Goal: Task Accomplishment & Management: Manage account settings

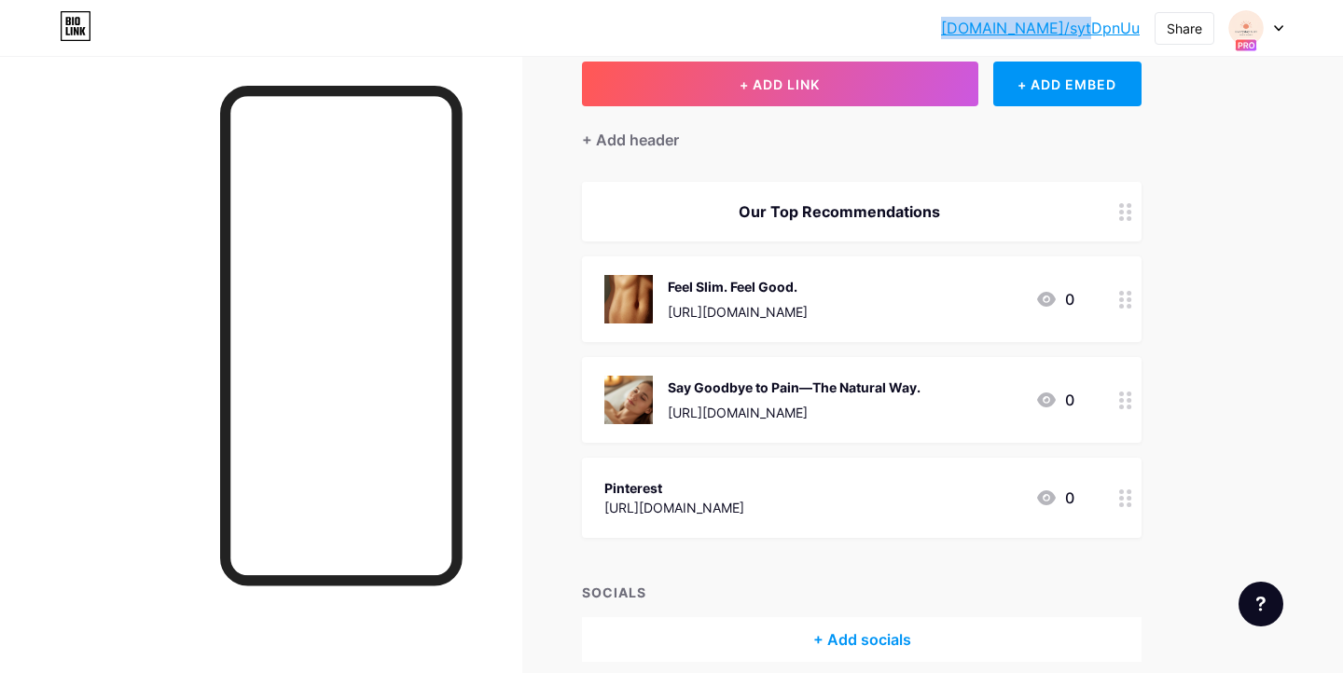
scroll to position [193, 0]
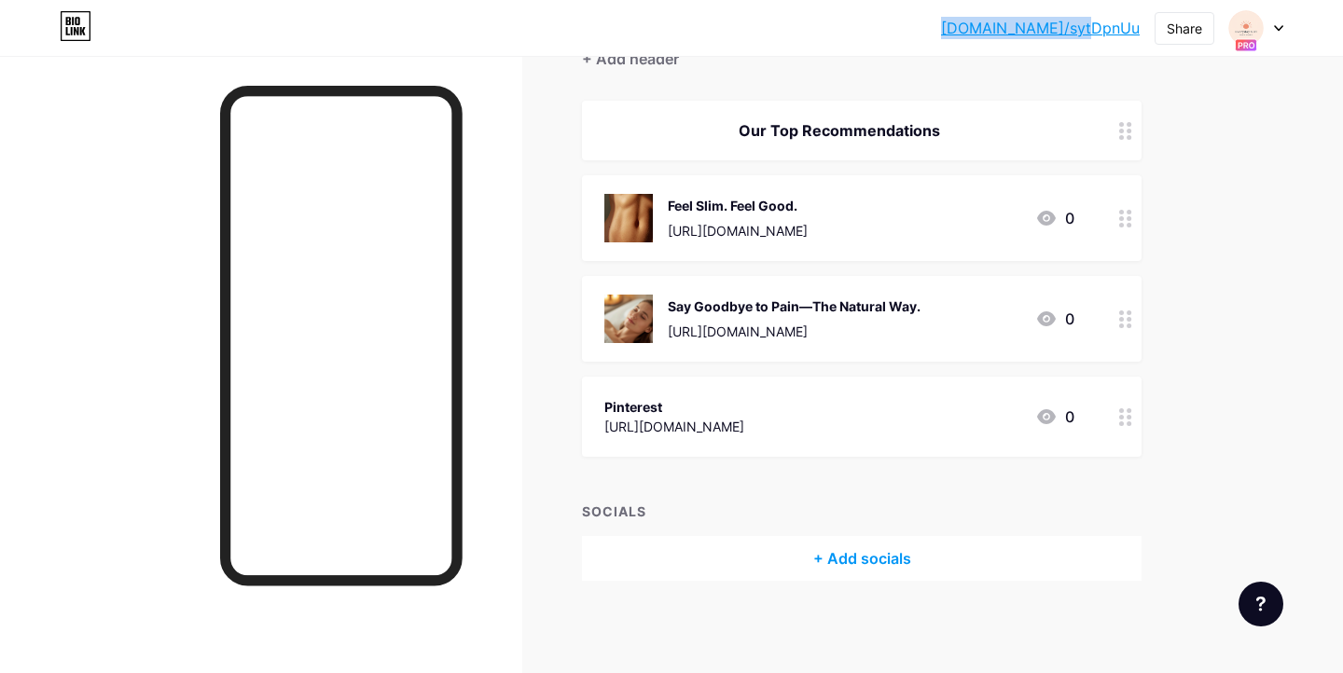
click at [1126, 421] on icon at bounding box center [1125, 418] width 13 height 18
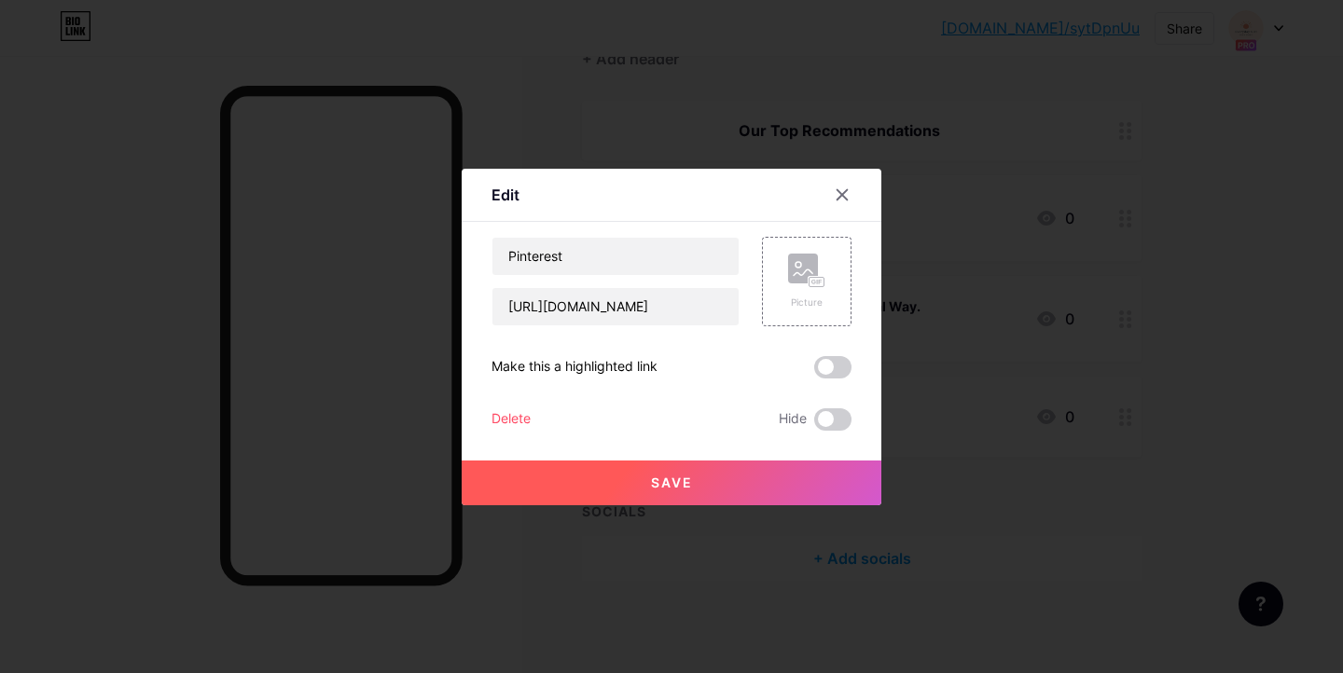
click at [512, 420] on div "Delete" at bounding box center [511, 420] width 39 height 22
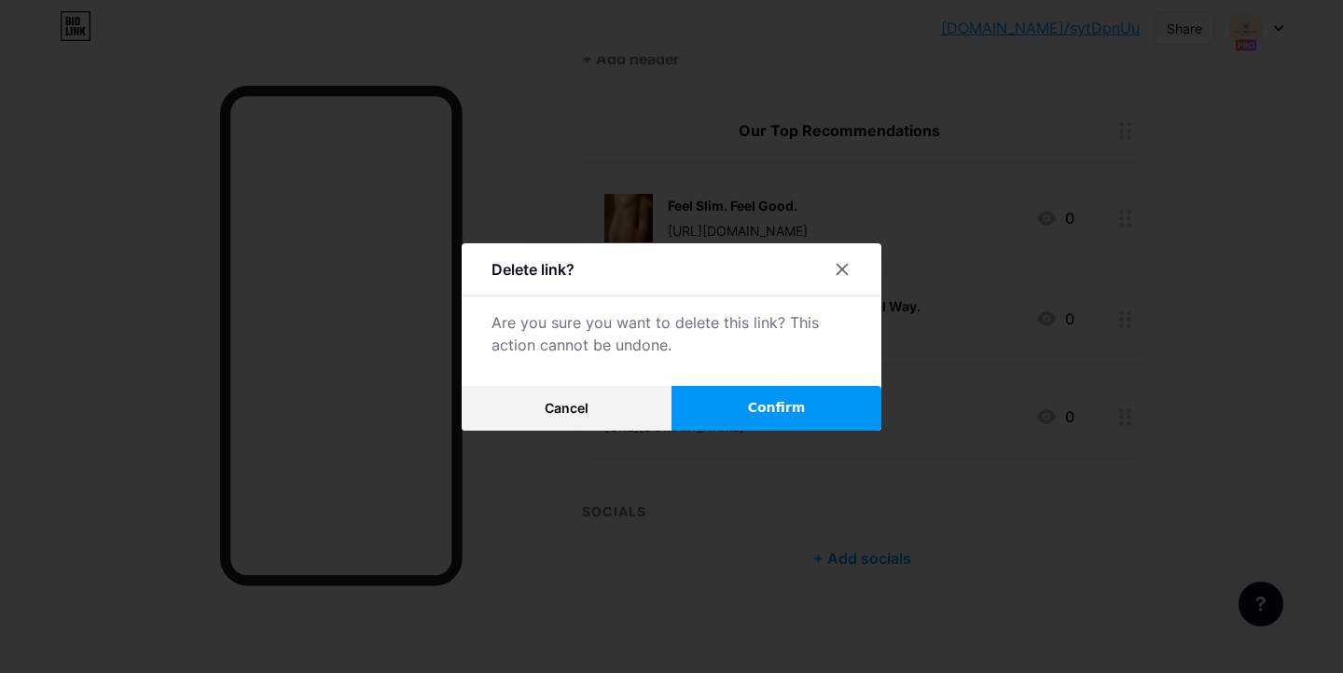
click at [718, 415] on button "Confirm" at bounding box center [777, 408] width 210 height 45
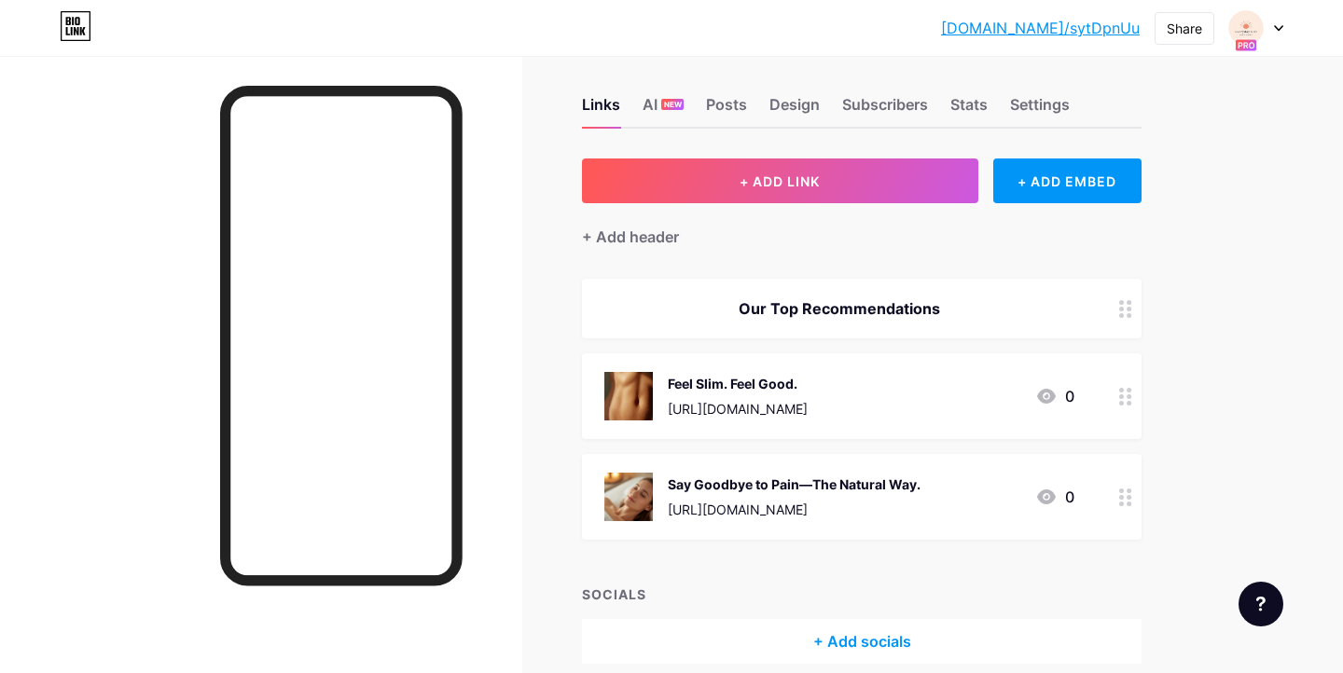
scroll to position [0, 0]
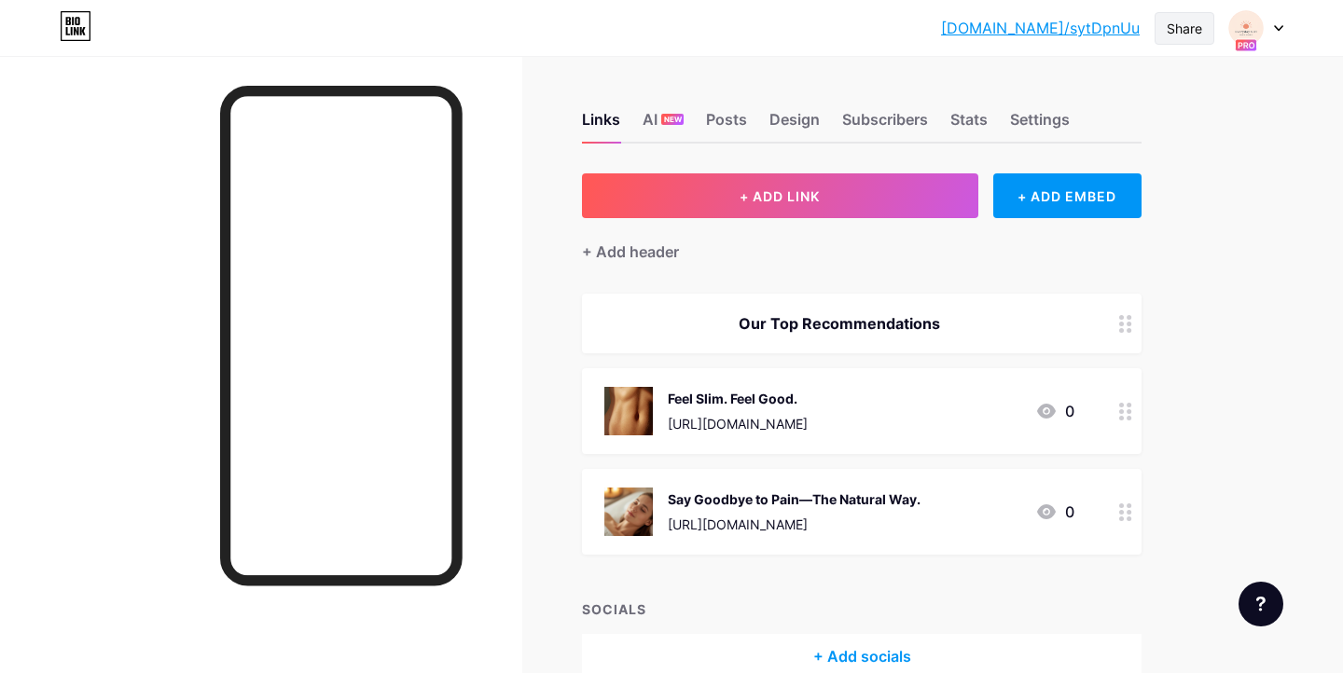
click at [1176, 25] on div "Share" at bounding box center [1184, 29] width 35 height 20
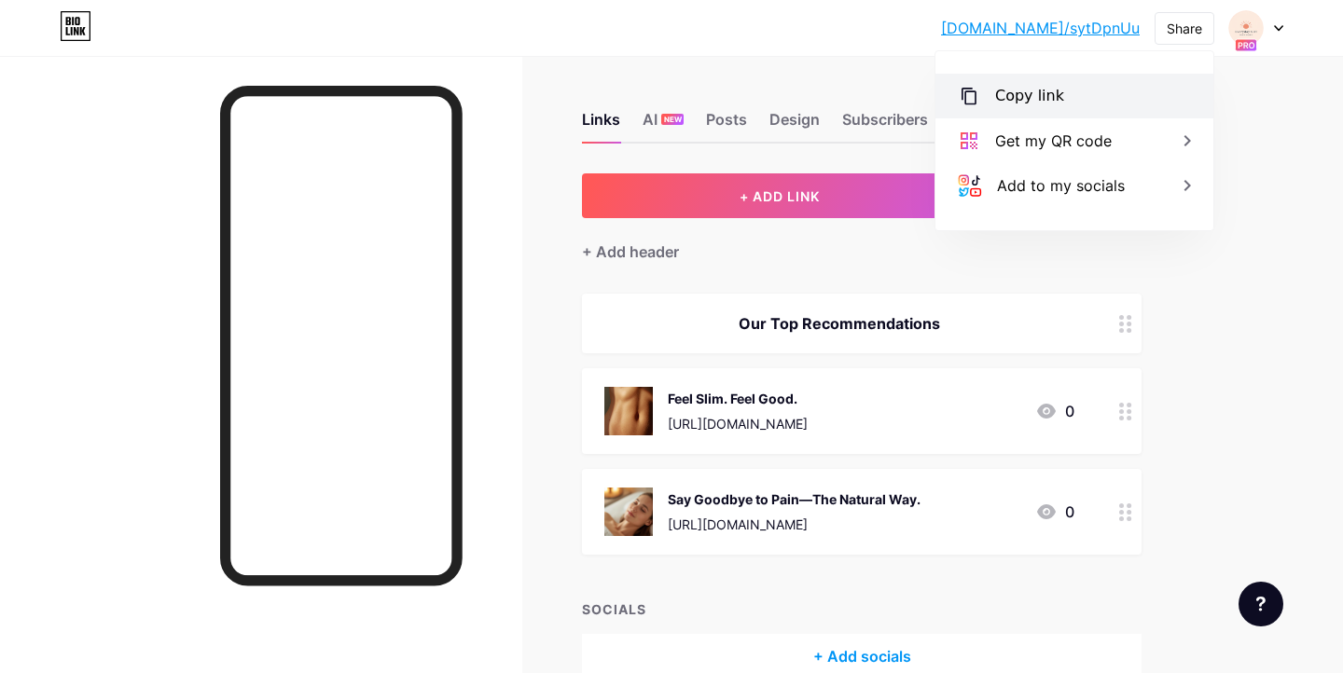
click at [1062, 87] on div "Copy link" at bounding box center [1075, 96] width 278 height 45
click at [1313, 253] on div "[DOMAIN_NAME]/sytDpn... [DOMAIN_NAME]/sytDpnUu Share Copy link [URL][DOMAIN_NAM…" at bounding box center [671, 386] width 1343 height 772
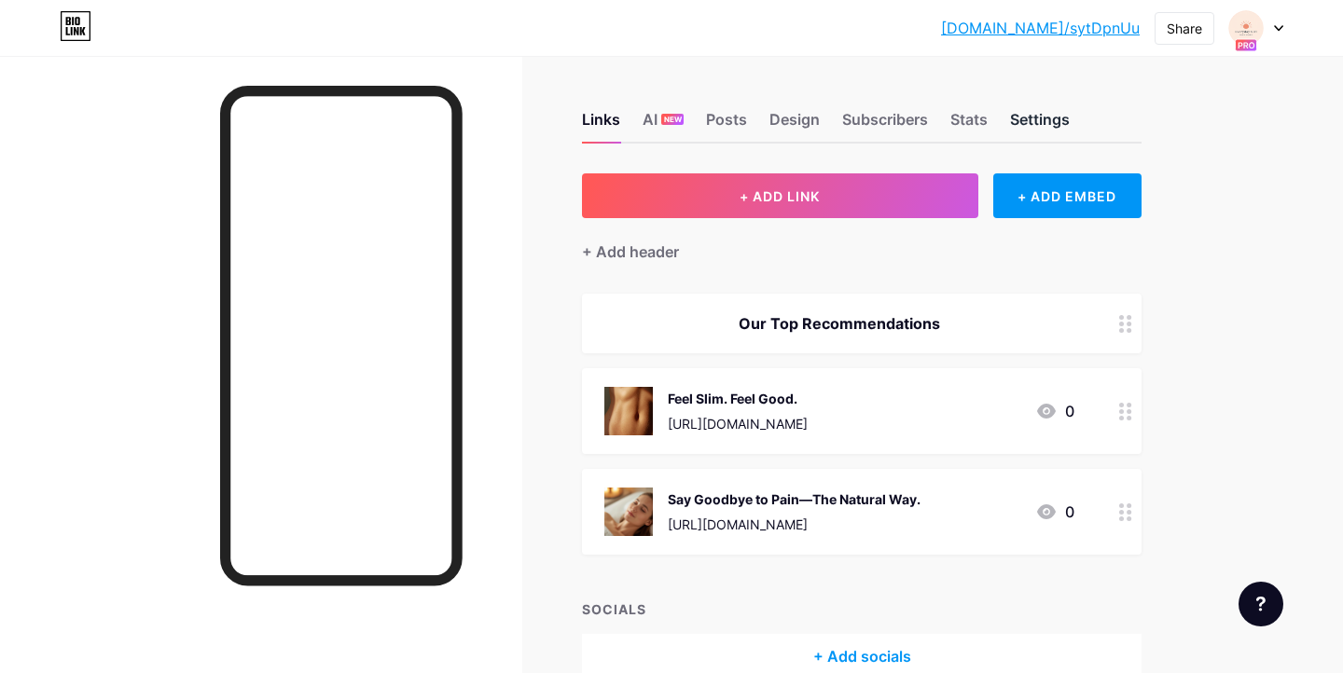
click at [1035, 120] on div "Settings" at bounding box center [1040, 125] width 60 height 34
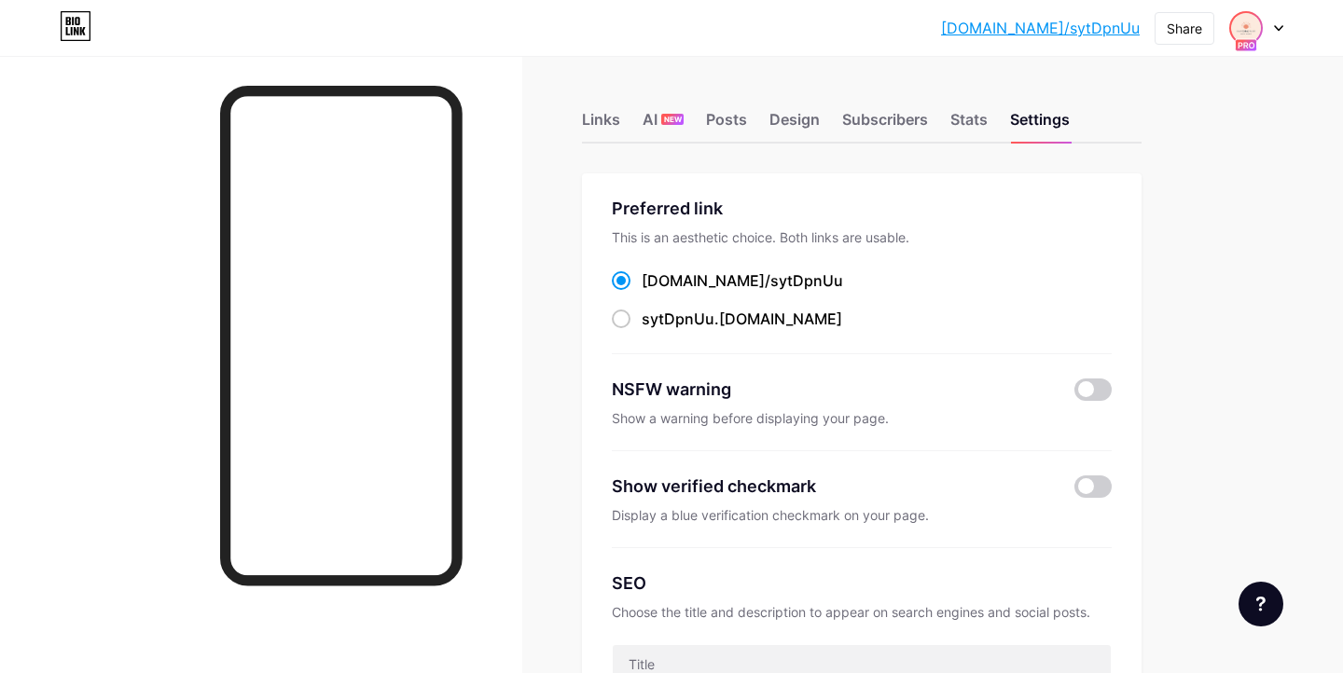
click at [1242, 24] on img at bounding box center [1246, 28] width 30 height 30
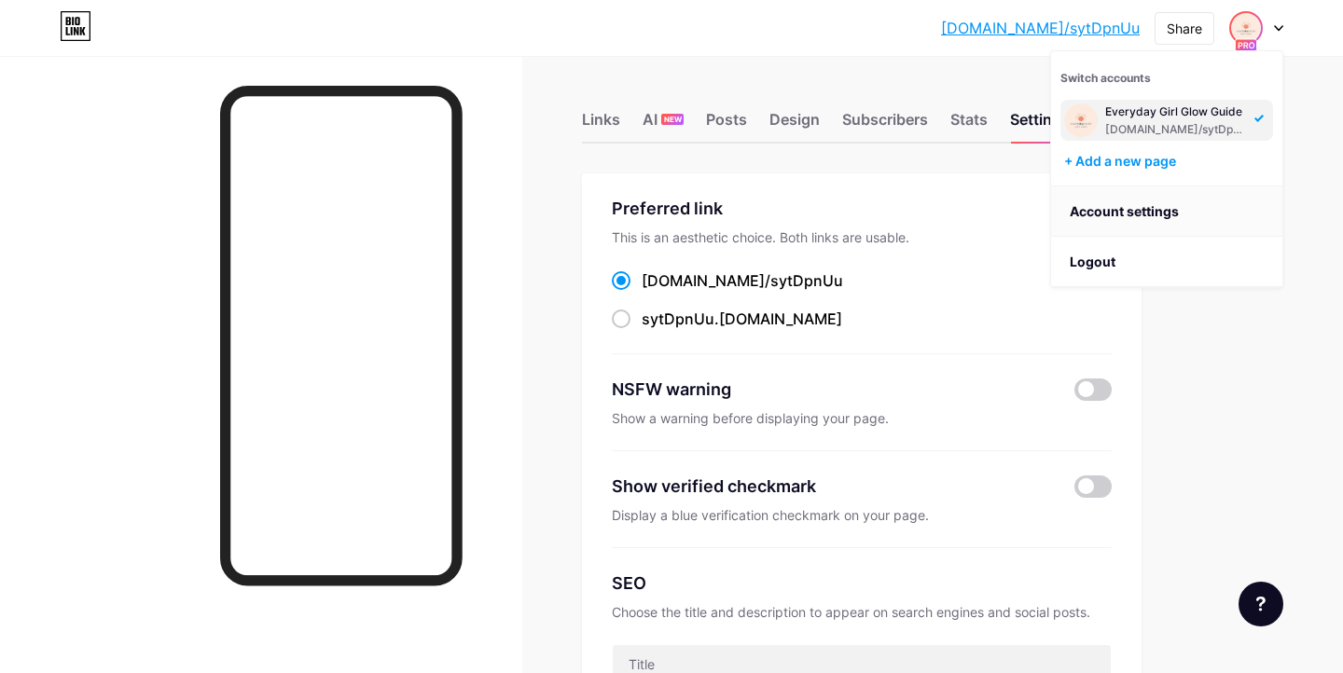
click at [1173, 221] on link "Account settings" at bounding box center [1166, 212] width 231 height 50
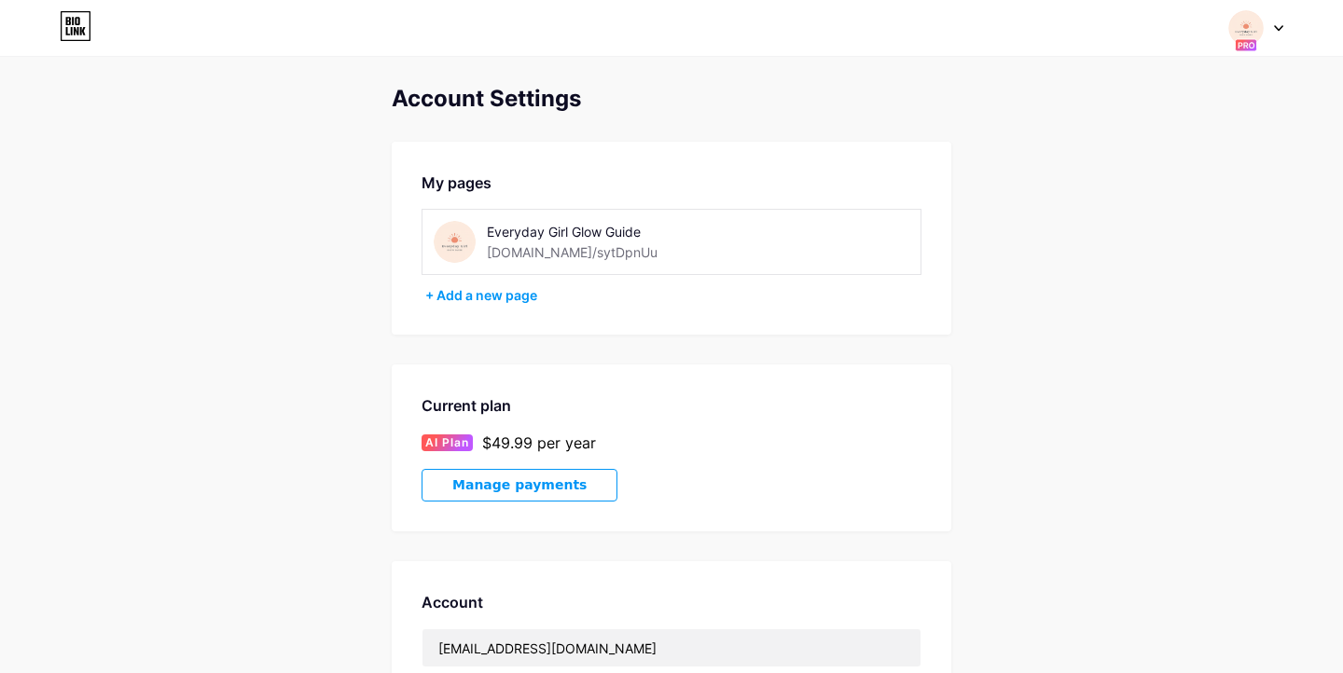
click at [642, 243] on div "Everyday Girl Glow Guide [DOMAIN_NAME]/sytDpnUu" at bounding box center [619, 242] width 264 height 42
click at [562, 229] on div "Everyday Girl Glow Guide" at bounding box center [619, 232] width 264 height 20
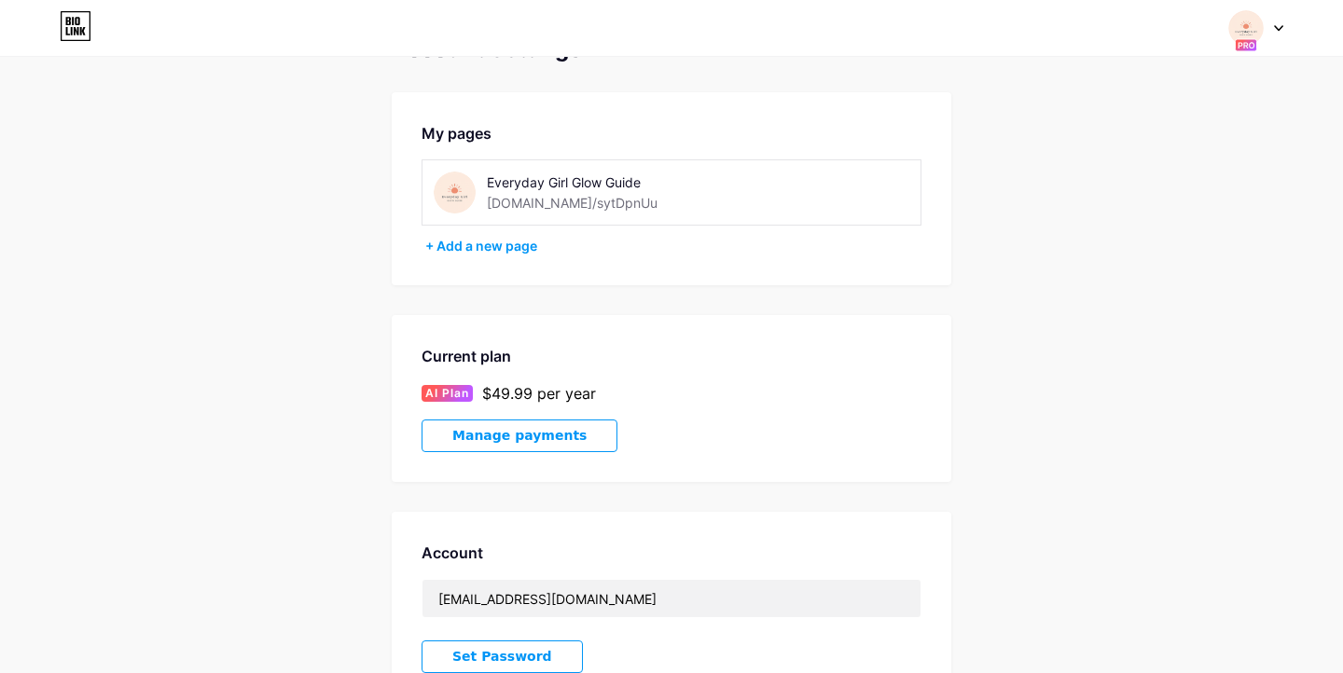
scroll to position [5, 0]
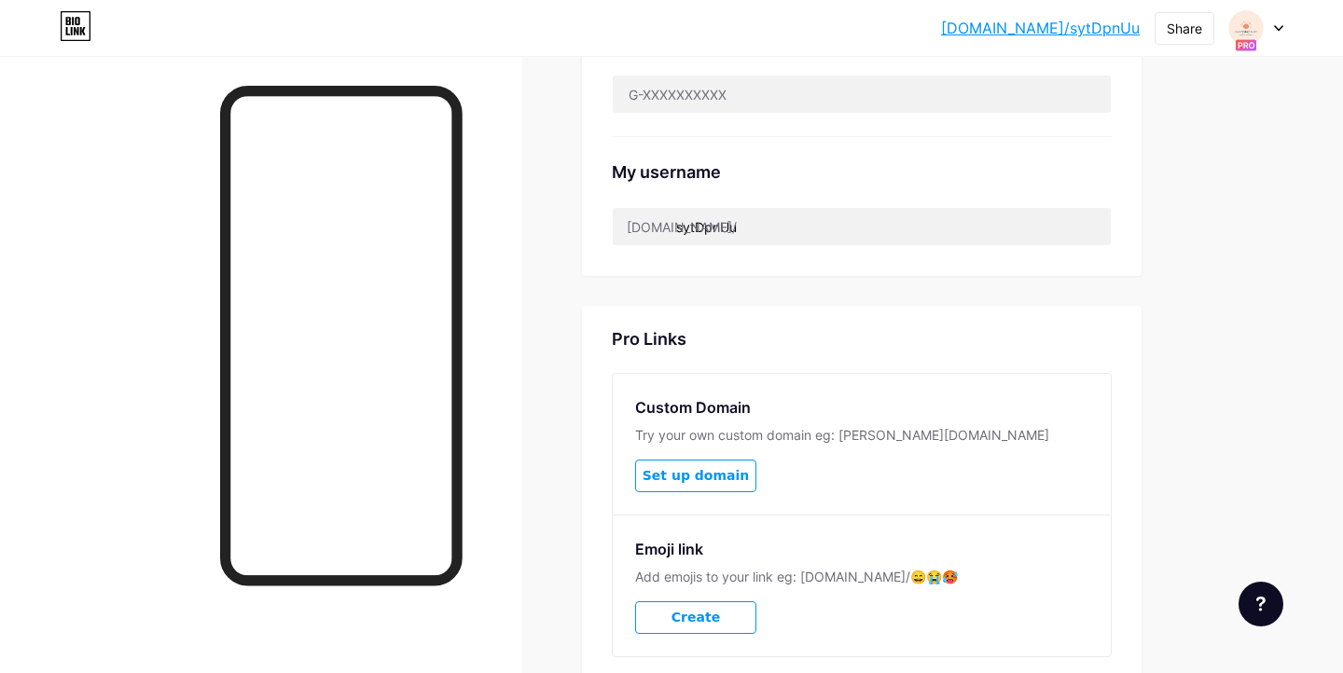
scroll to position [748, 0]
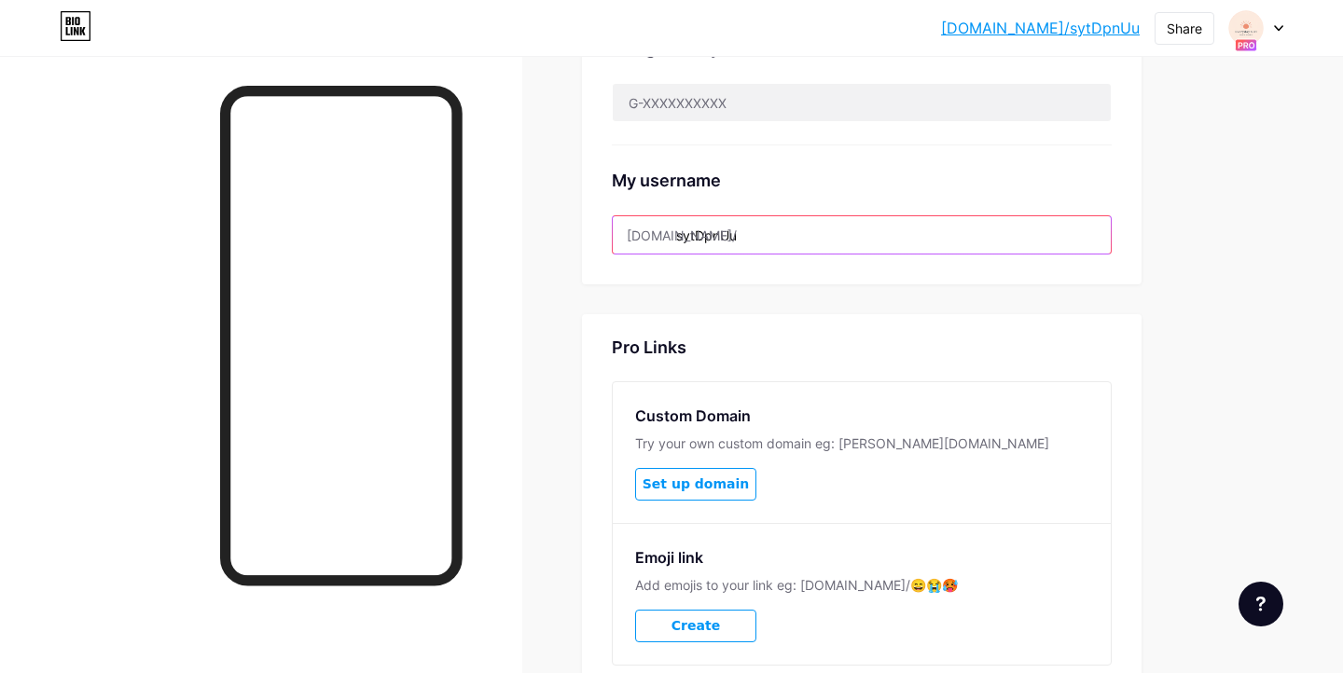
drag, startPoint x: 756, startPoint y: 229, endPoint x: 675, endPoint y: 232, distance: 80.3
click at [675, 232] on input "sytDpnUu" at bounding box center [862, 234] width 498 height 37
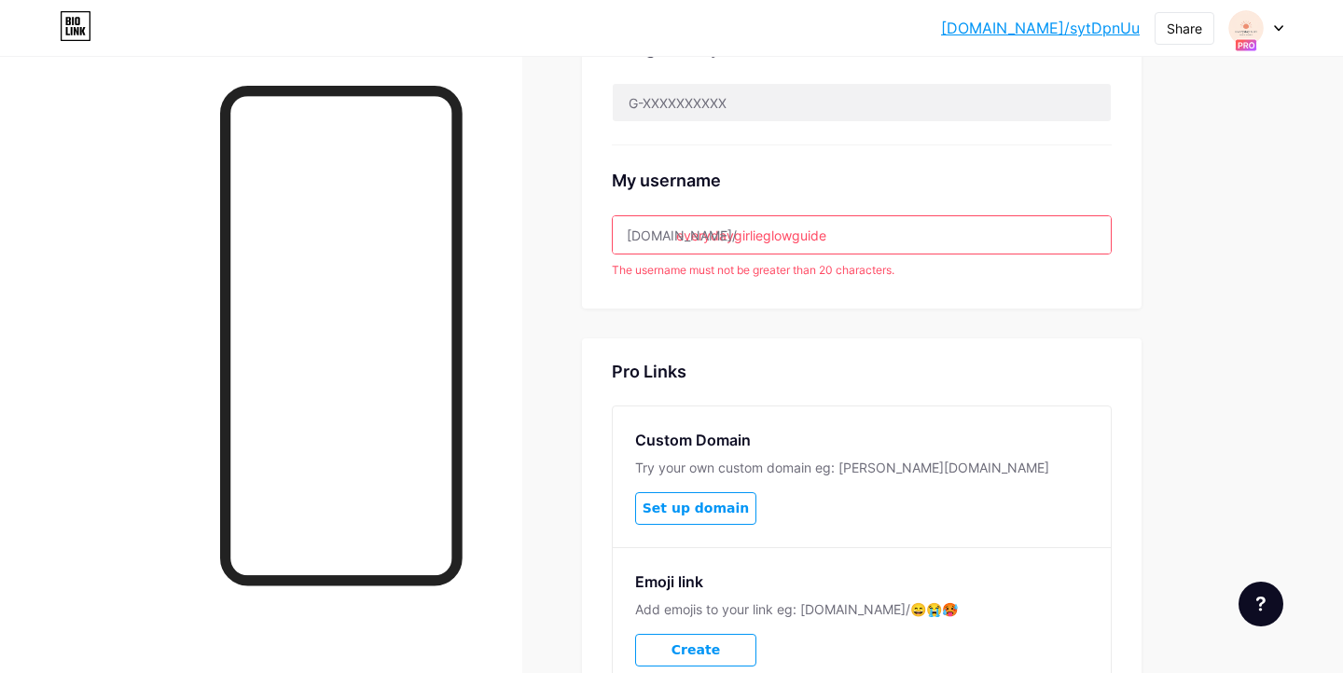
click at [762, 236] on input "everydaygirlieglowguide" at bounding box center [862, 234] width 498 height 37
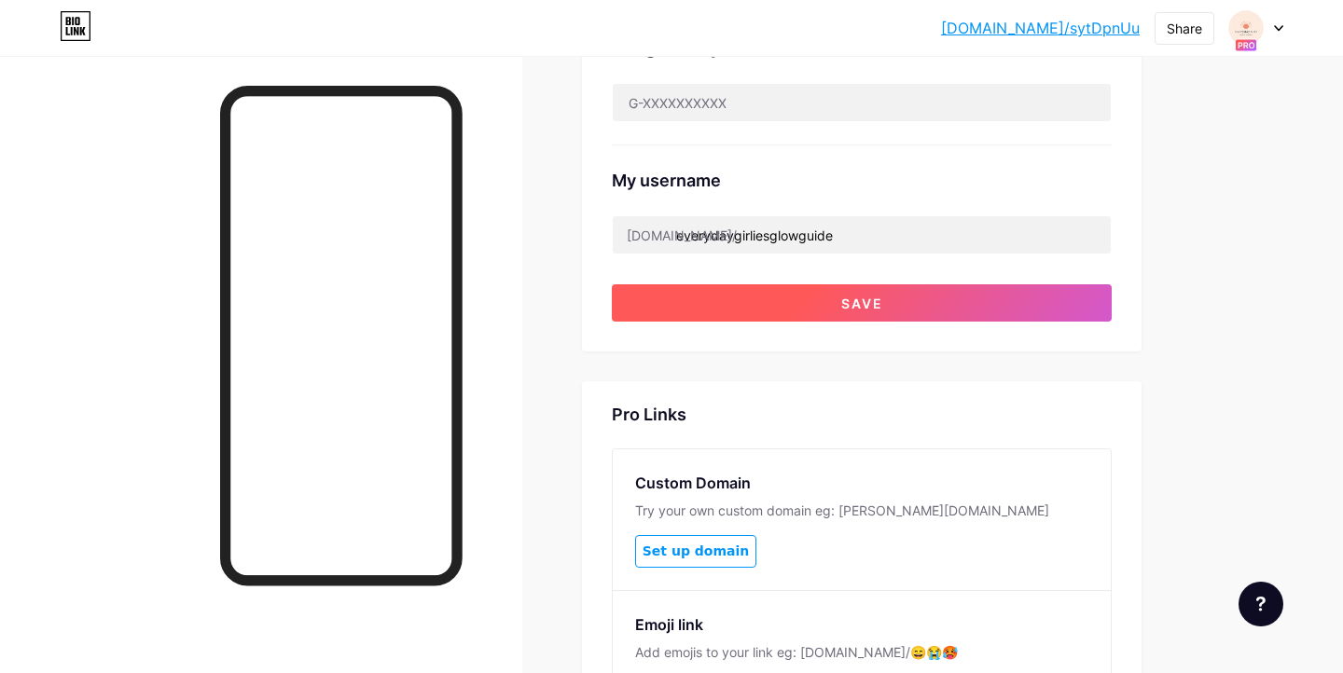
click at [815, 297] on button "Save" at bounding box center [862, 302] width 500 height 37
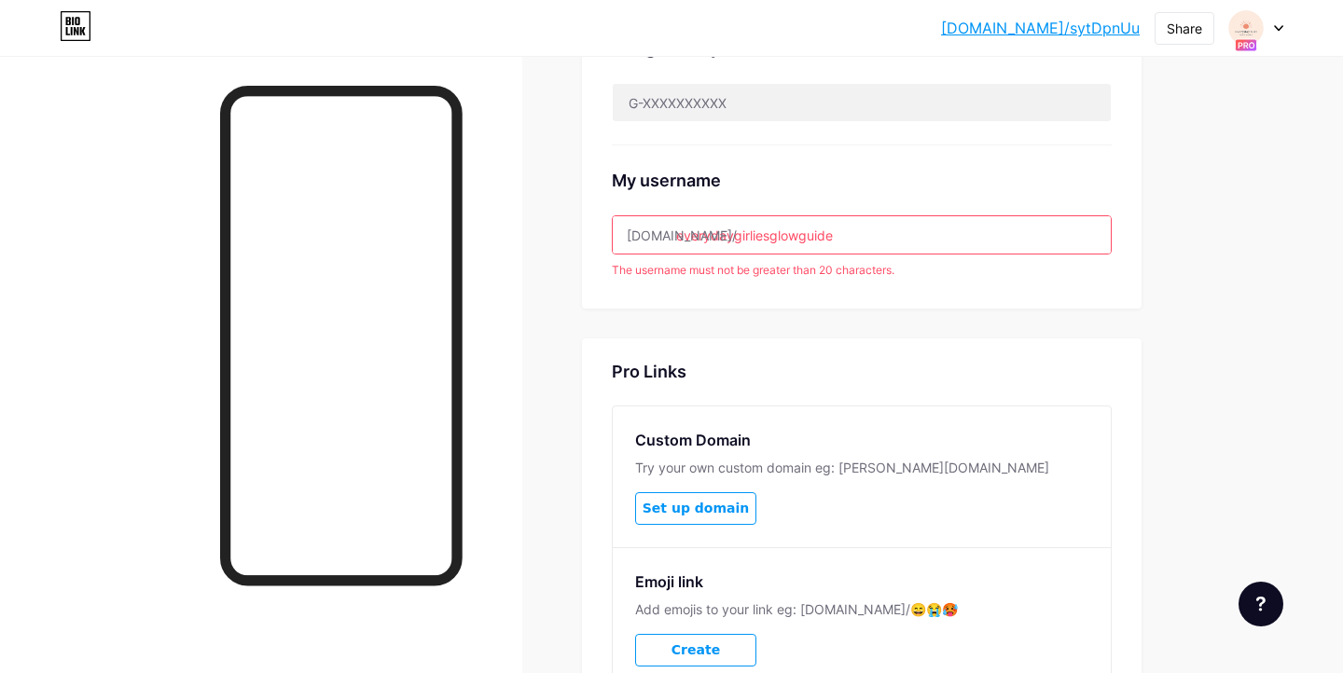
click at [856, 239] on input "everydaygirliesglowguide" at bounding box center [862, 234] width 498 height 37
click at [770, 234] on input "everydaygirliesglowguide" at bounding box center [862, 234] width 498 height 37
drag, startPoint x: 824, startPoint y: 238, endPoint x: 753, endPoint y: 233, distance: 71.0
click at [753, 233] on input "everydaygirlglowguide" at bounding box center [862, 234] width 498 height 37
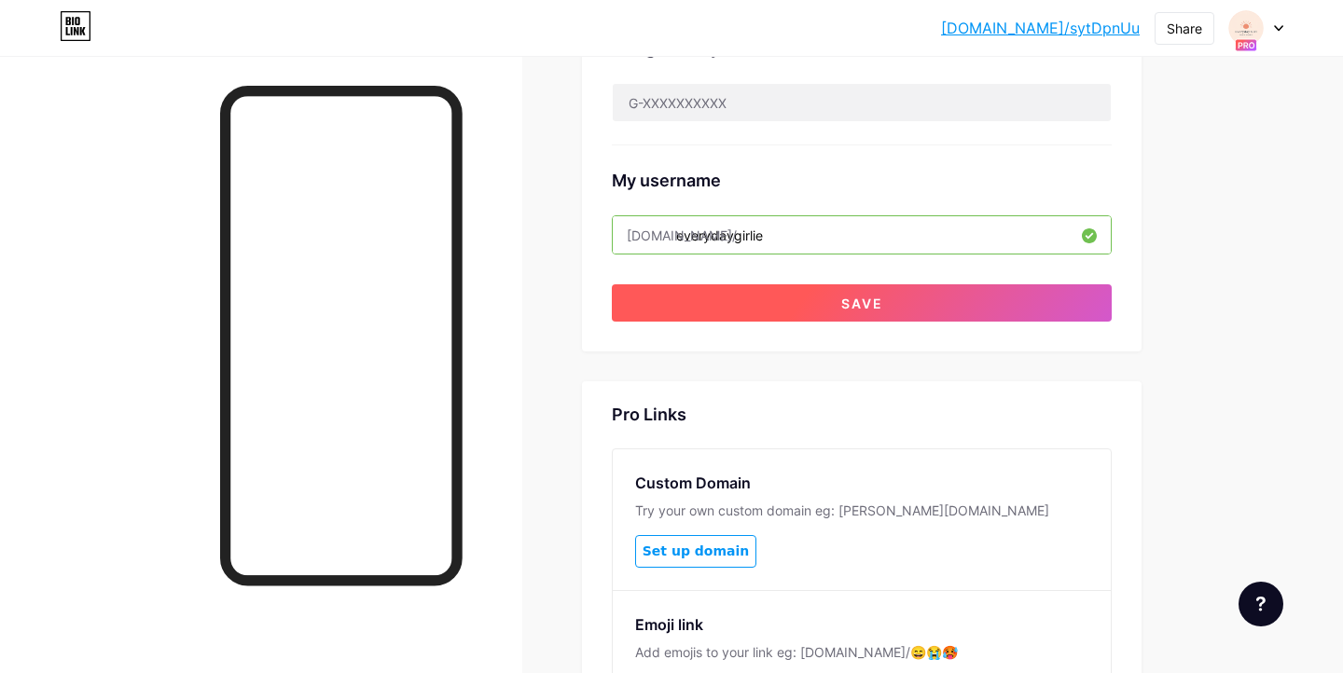
click at [950, 310] on button "Save" at bounding box center [862, 302] width 500 height 37
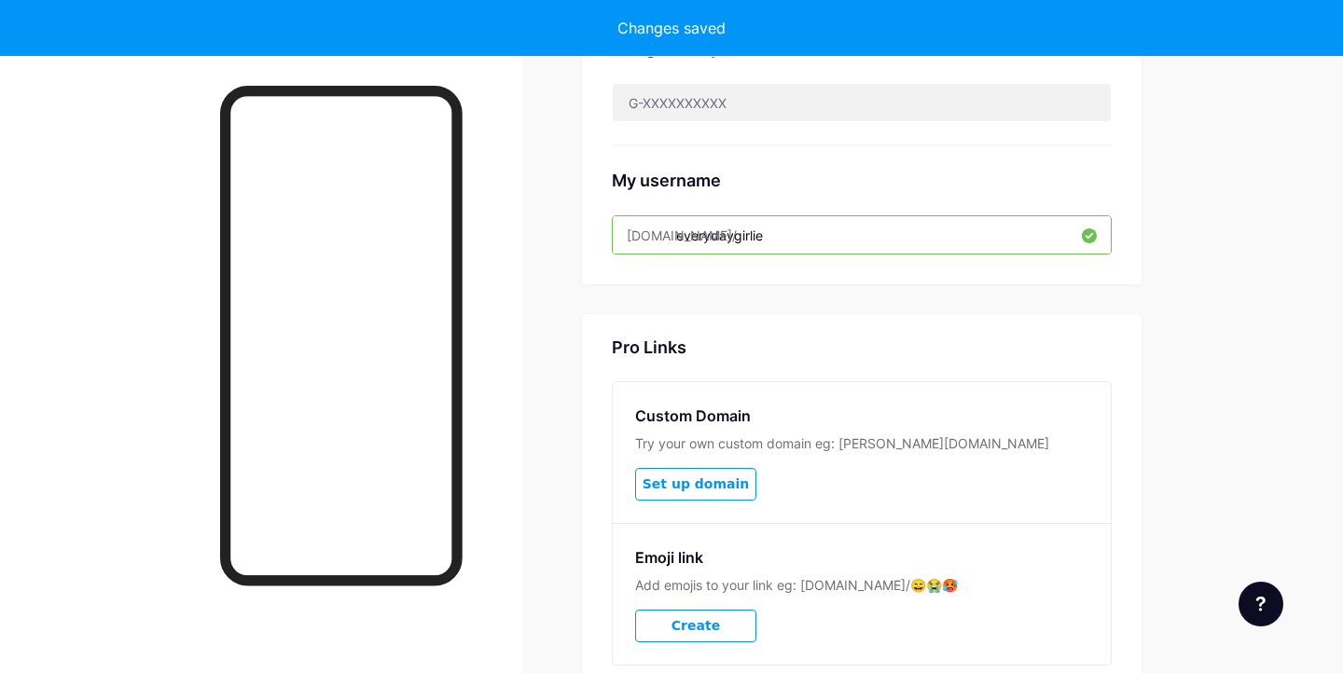
click at [759, 236] on input "everydaygirlie" at bounding box center [862, 234] width 498 height 37
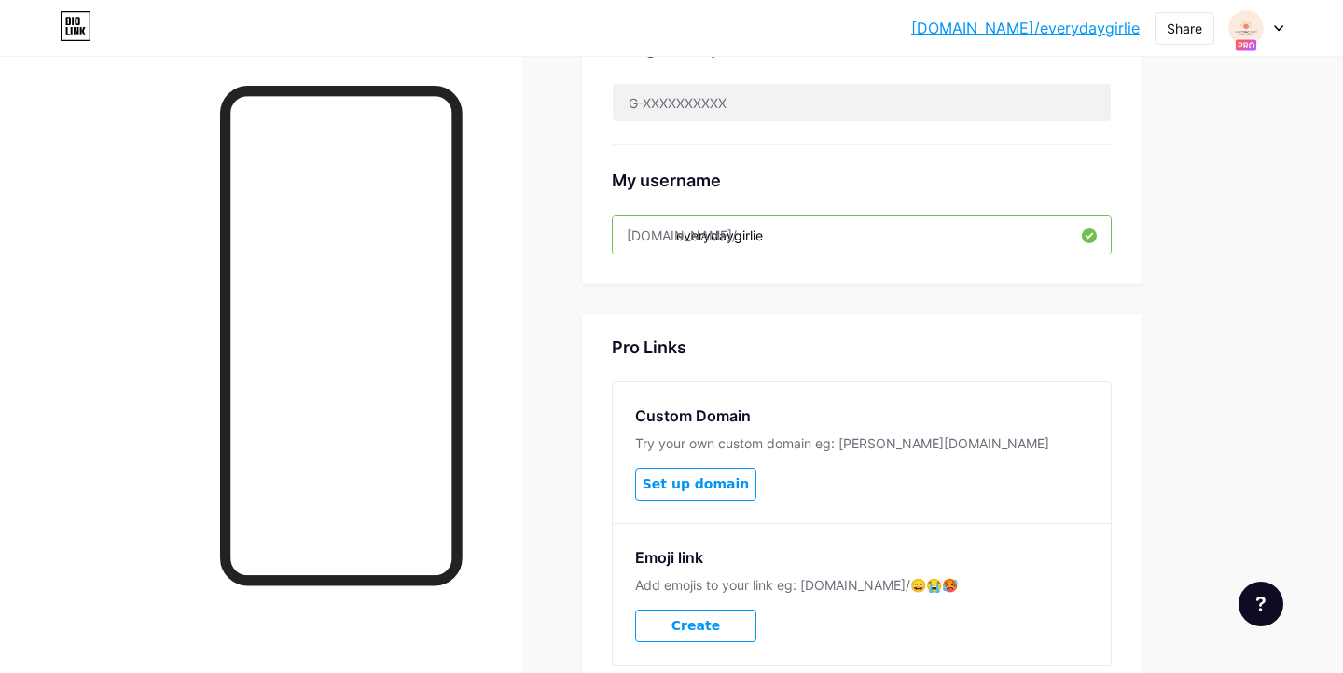
drag, startPoint x: 783, startPoint y: 239, endPoint x: 534, endPoint y: 215, distance: 249.2
click at [534, 215] on div "Links AI NEW Posts Design Subscribers Stats Settings Preferred link This is an …" at bounding box center [610, 66] width 1220 height 1516
click at [640, 237] on div "[DOMAIN_NAME]/" at bounding box center [682, 236] width 110 height 20
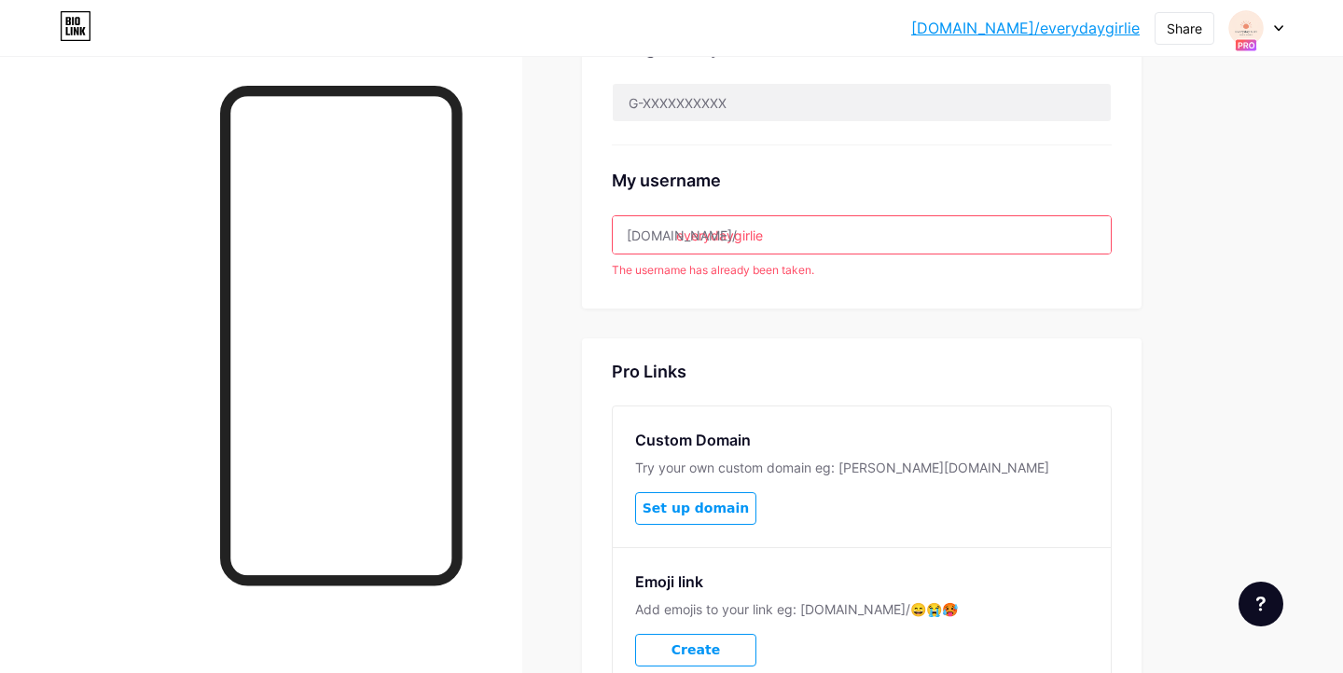
click at [1059, 337] on div "Preferred link This is an aesthetic choice. Both links are usable. [DOMAIN_NAME…" at bounding box center [862, 89] width 560 height 1329
click at [815, 243] on input "everydaygirlie" at bounding box center [862, 234] width 498 height 37
click at [904, 451] on div "Custom Domain Try your own custom domain eg: [PERSON_NAME][DOMAIN_NAME] Set up …" at bounding box center [862, 477] width 498 height 141
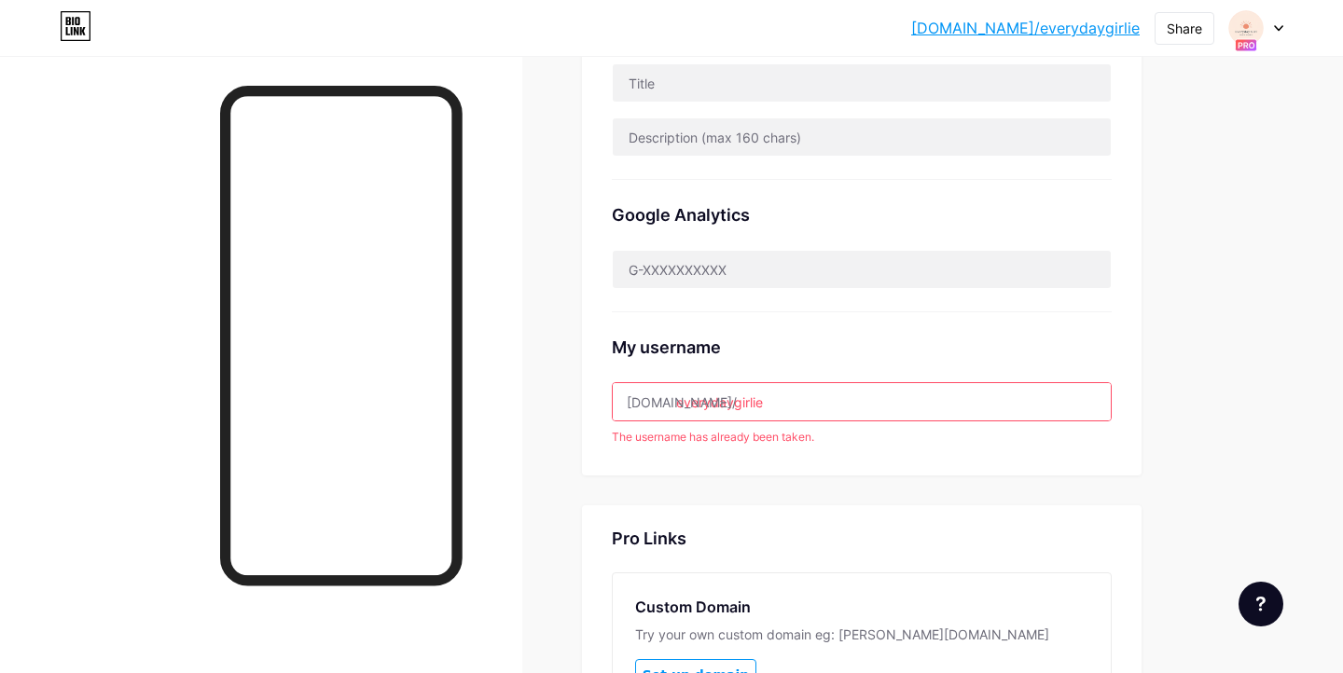
scroll to position [593, 0]
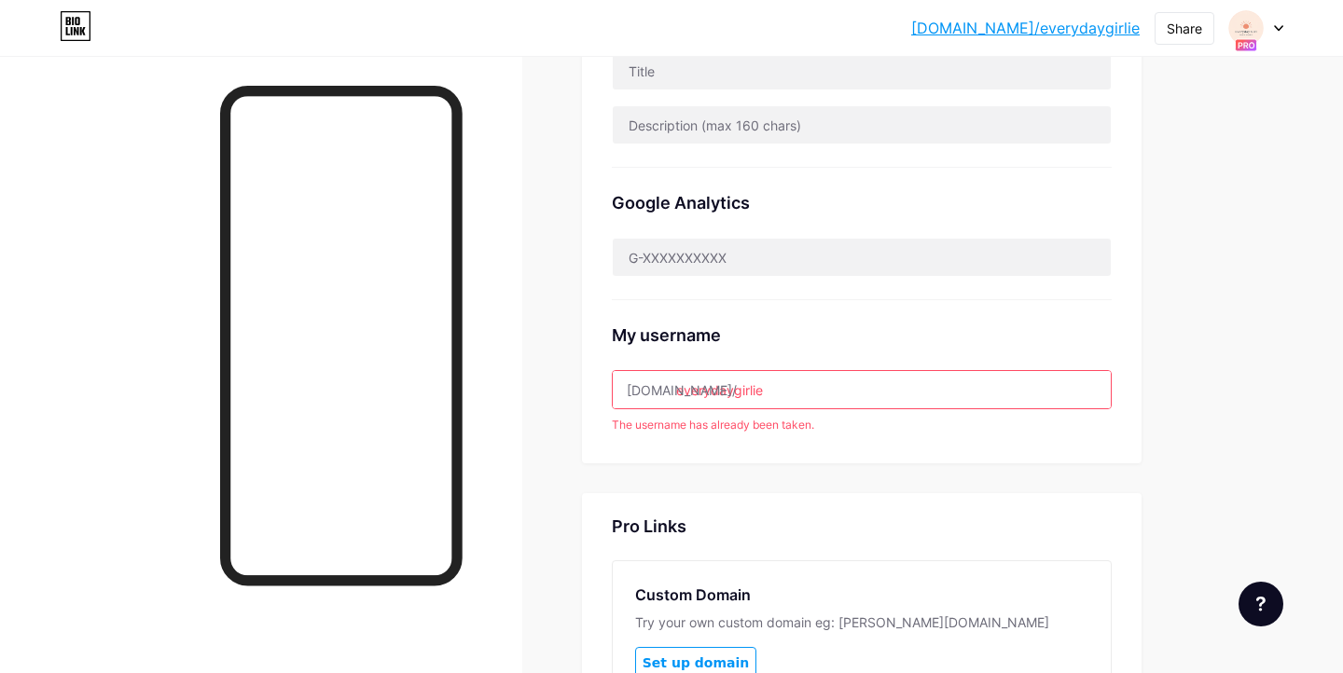
click at [799, 384] on input "everydaygirlie" at bounding box center [862, 389] width 498 height 37
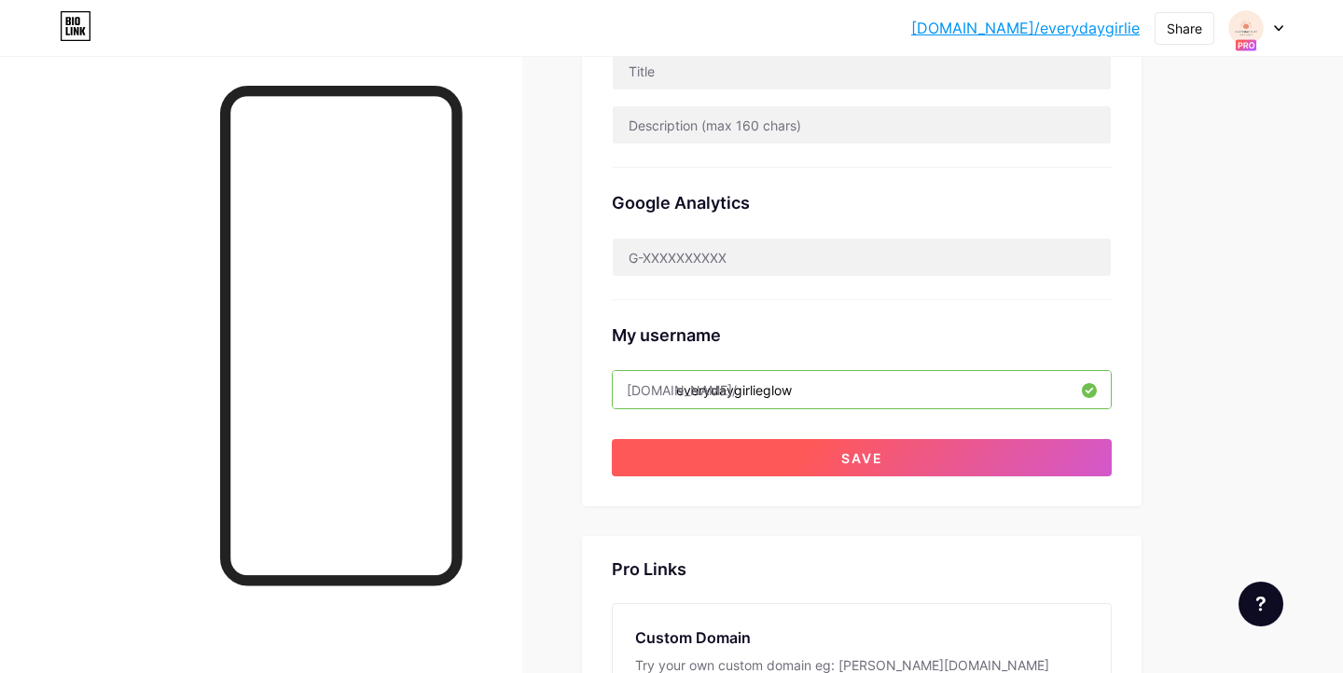
type input "everydaygirlieglow"
click at [950, 475] on button "Save" at bounding box center [862, 457] width 500 height 37
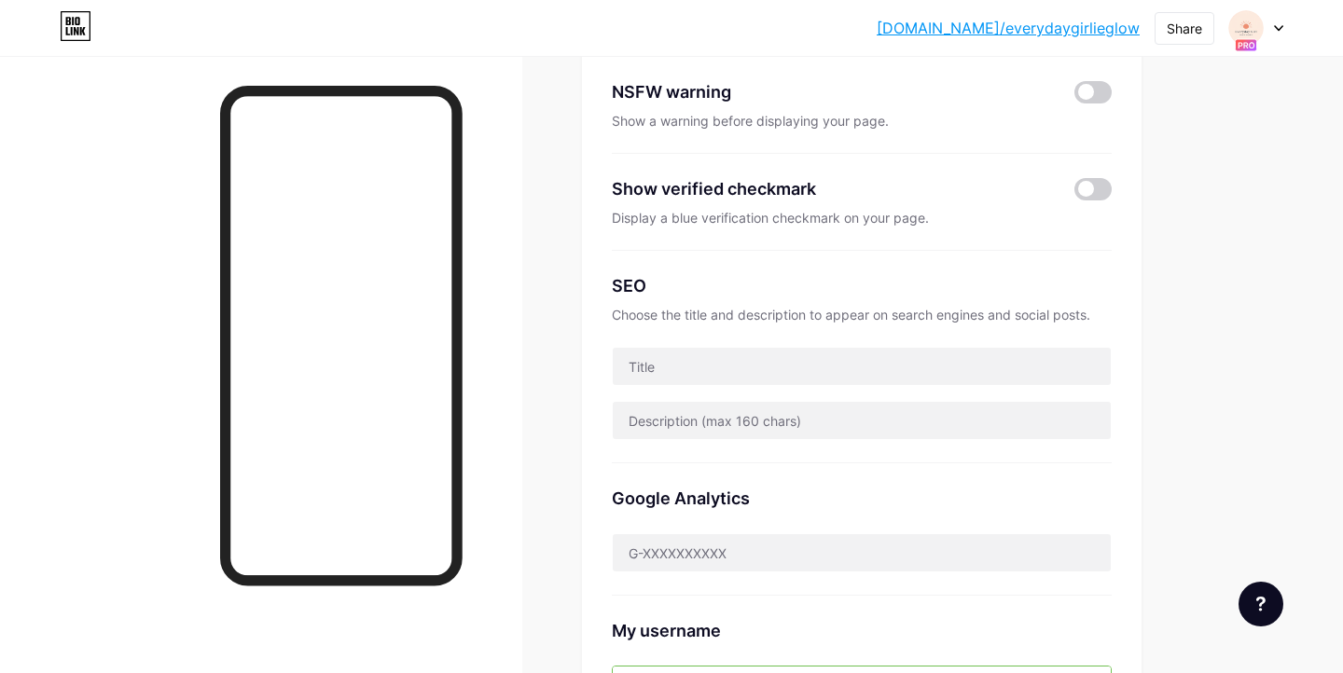
scroll to position [0, 0]
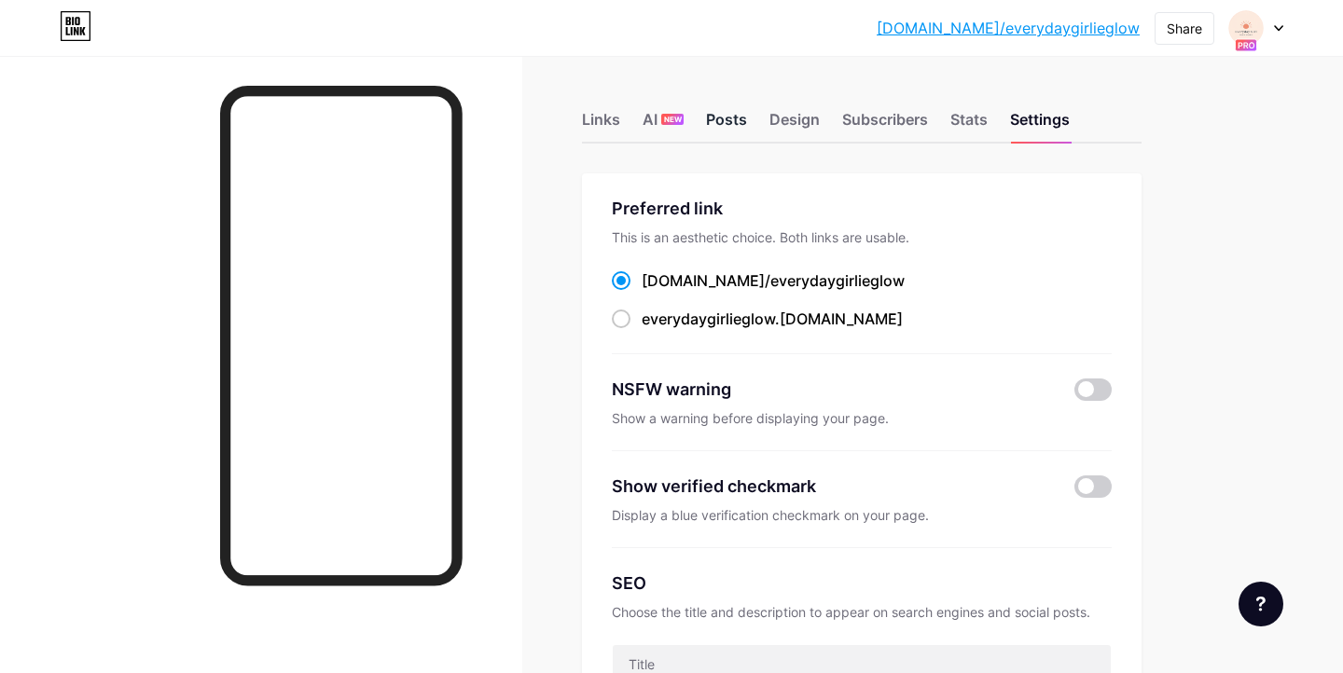
click at [718, 129] on div "Posts" at bounding box center [726, 125] width 41 height 34
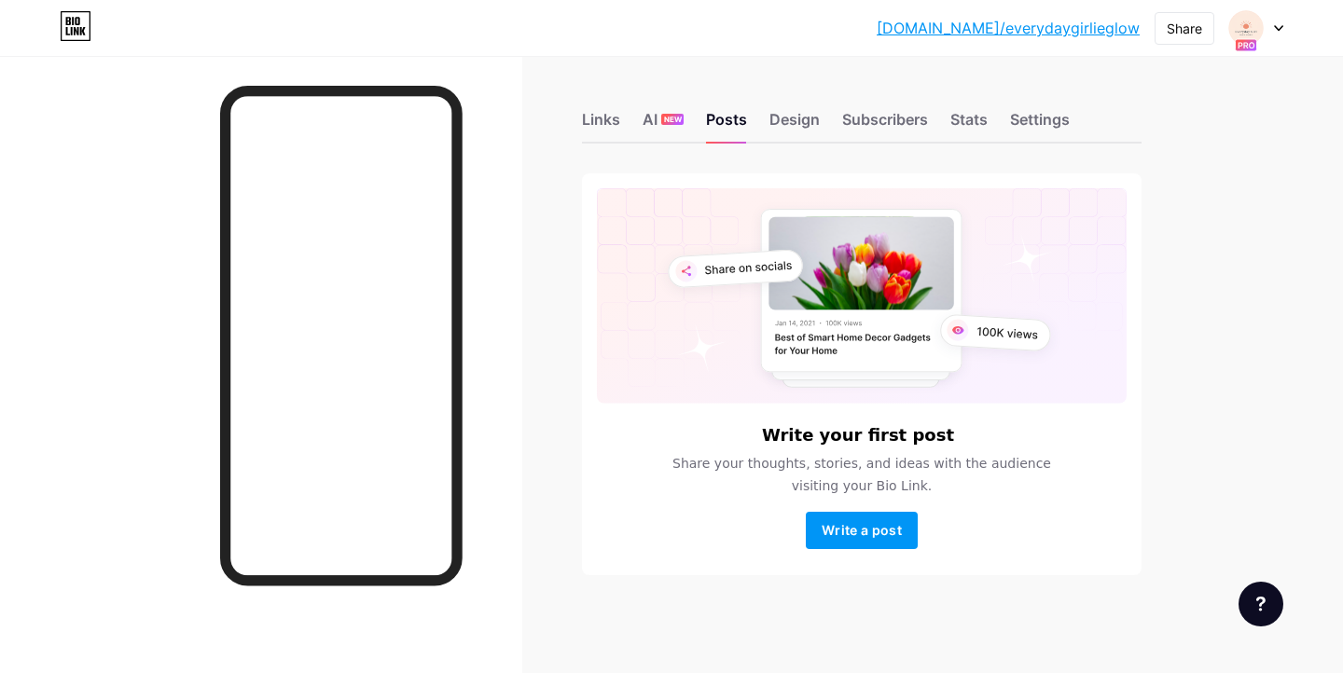
click at [624, 122] on div "Links AI NEW Posts Design Subscribers Stats Settings" at bounding box center [862, 110] width 560 height 65
click at [613, 120] on div "Links" at bounding box center [601, 125] width 38 height 34
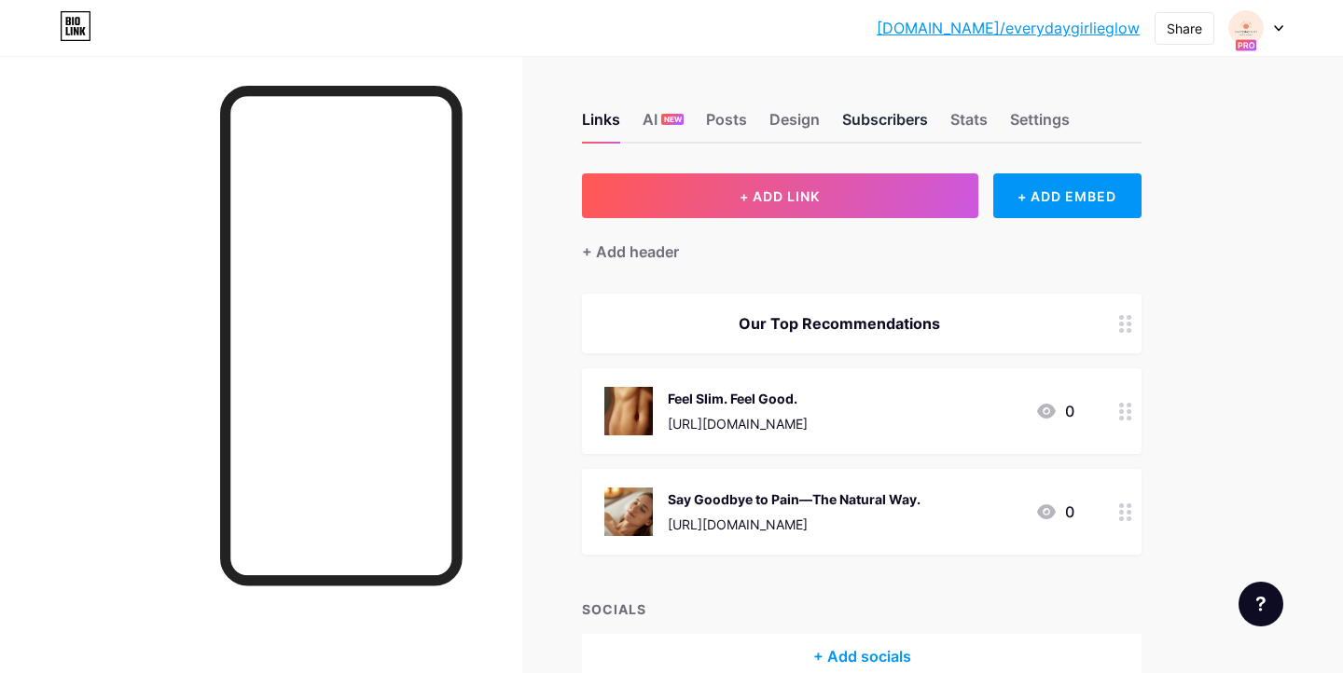
click at [895, 120] on div "Subscribers" at bounding box center [885, 125] width 86 height 34
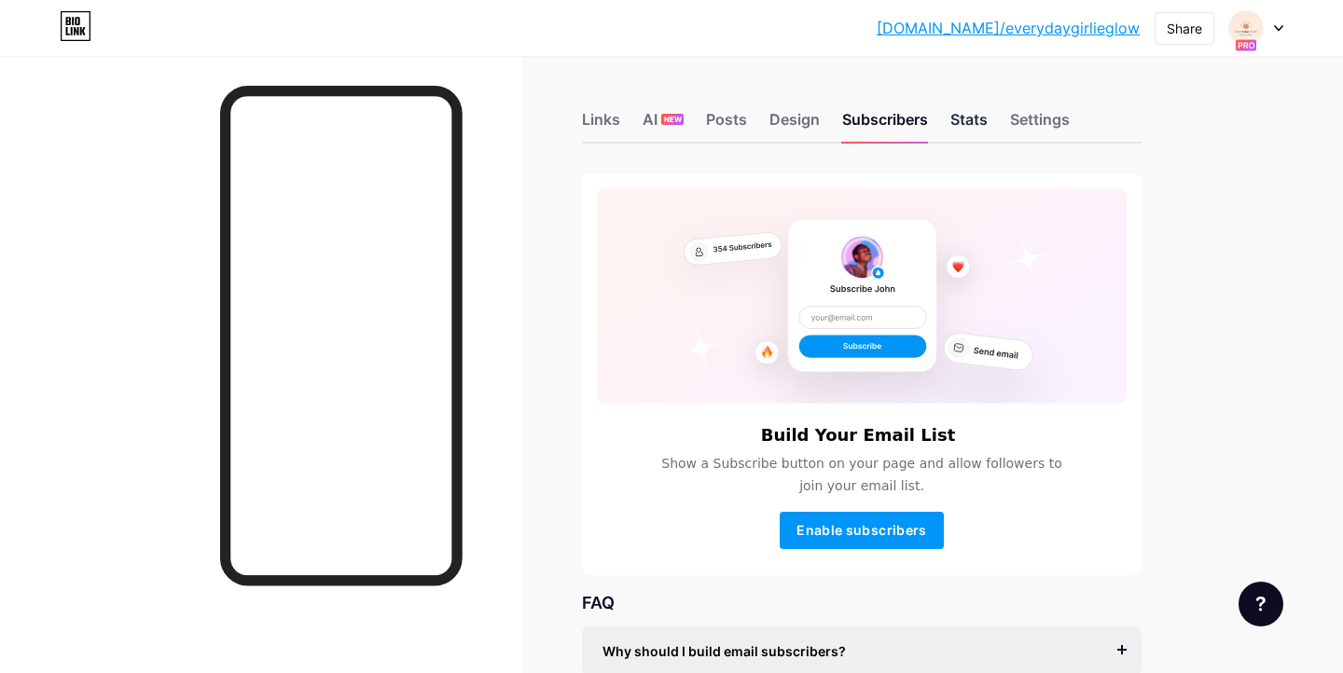
click at [964, 128] on div "Stats" at bounding box center [968, 125] width 37 height 34
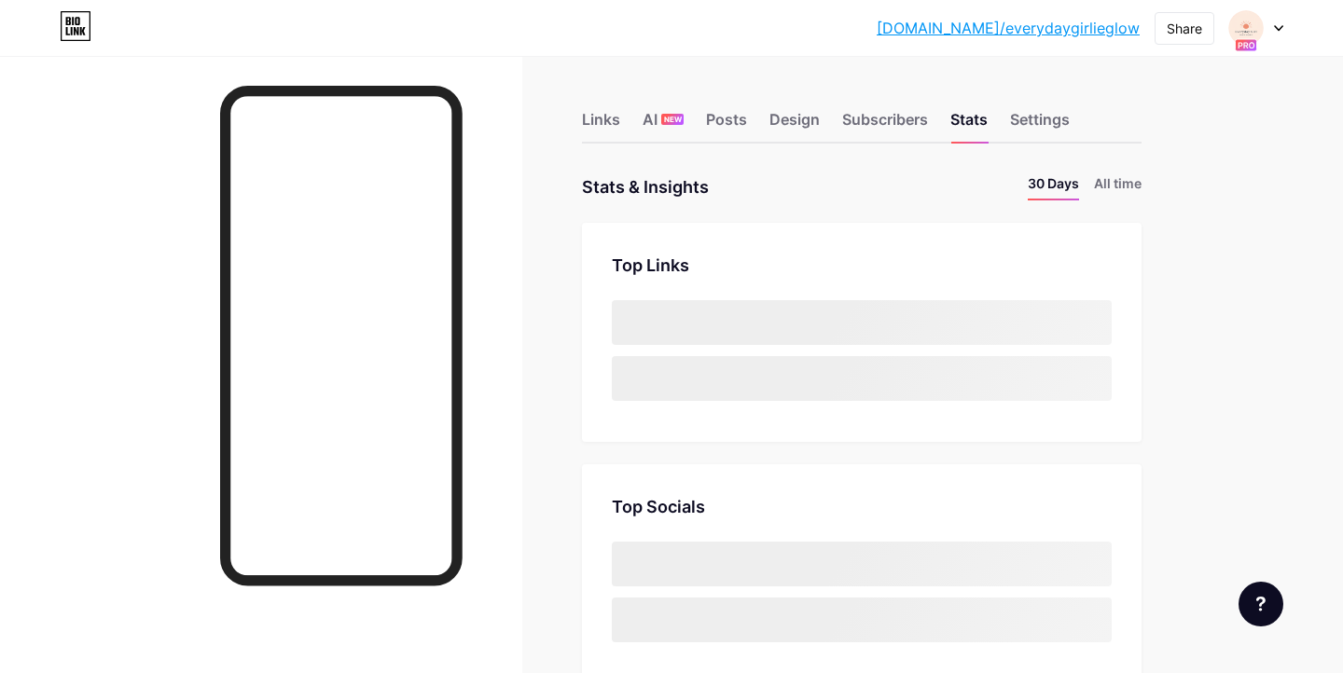
click at [755, 122] on div "Links AI NEW Posts Design Subscribers Stats Settings" at bounding box center [862, 110] width 560 height 65
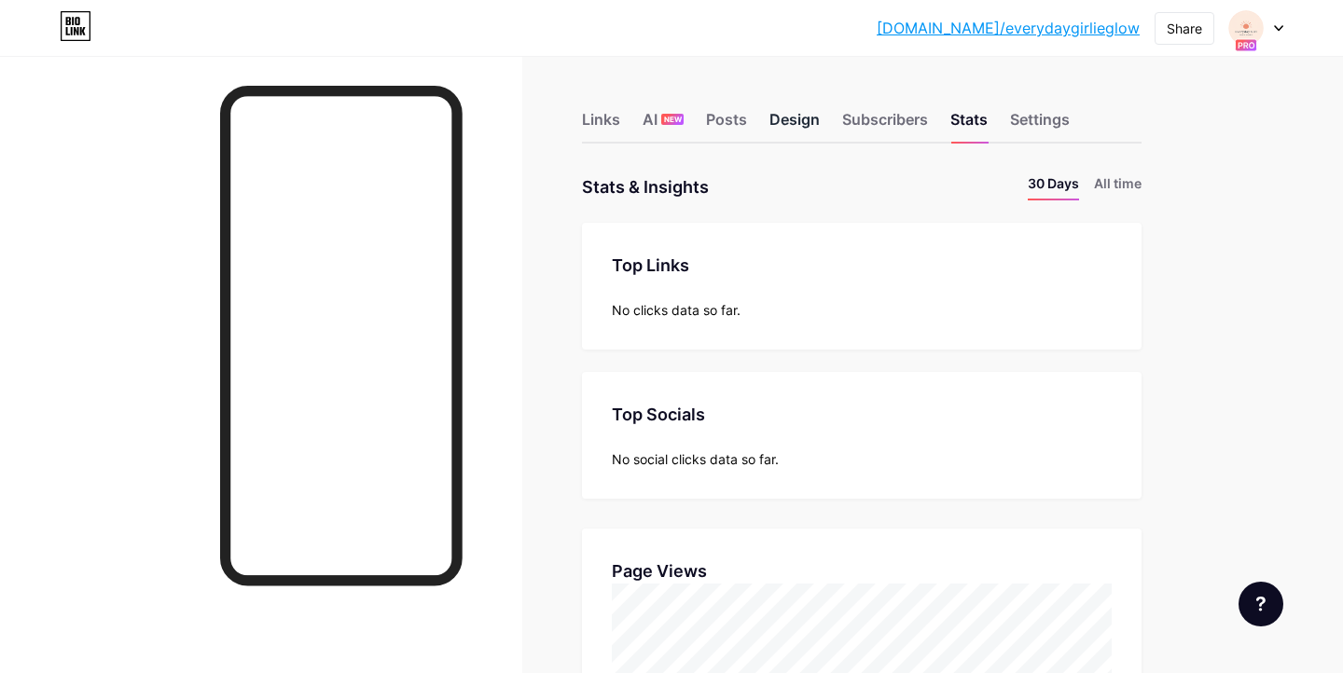
scroll to position [673, 1343]
click at [790, 120] on div "Design" at bounding box center [795, 125] width 50 height 34
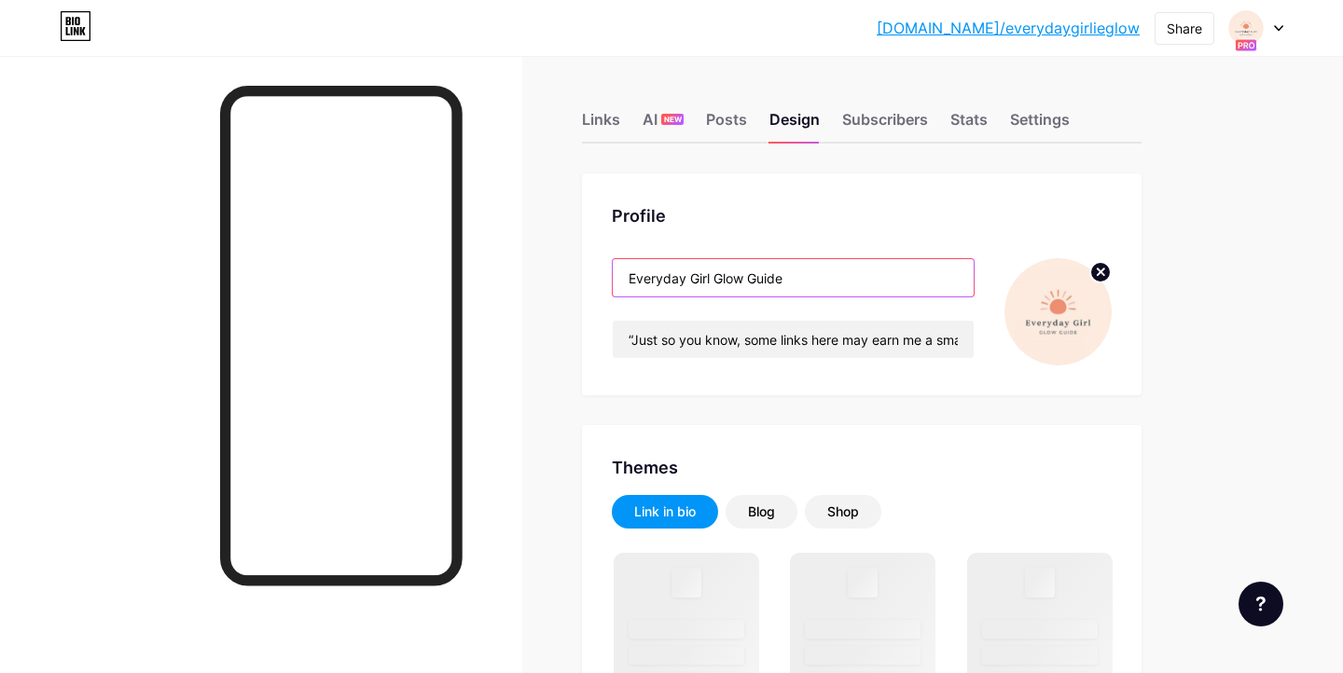
click at [711, 276] on input "Everyday Girl Glow Guide" at bounding box center [793, 277] width 361 height 37
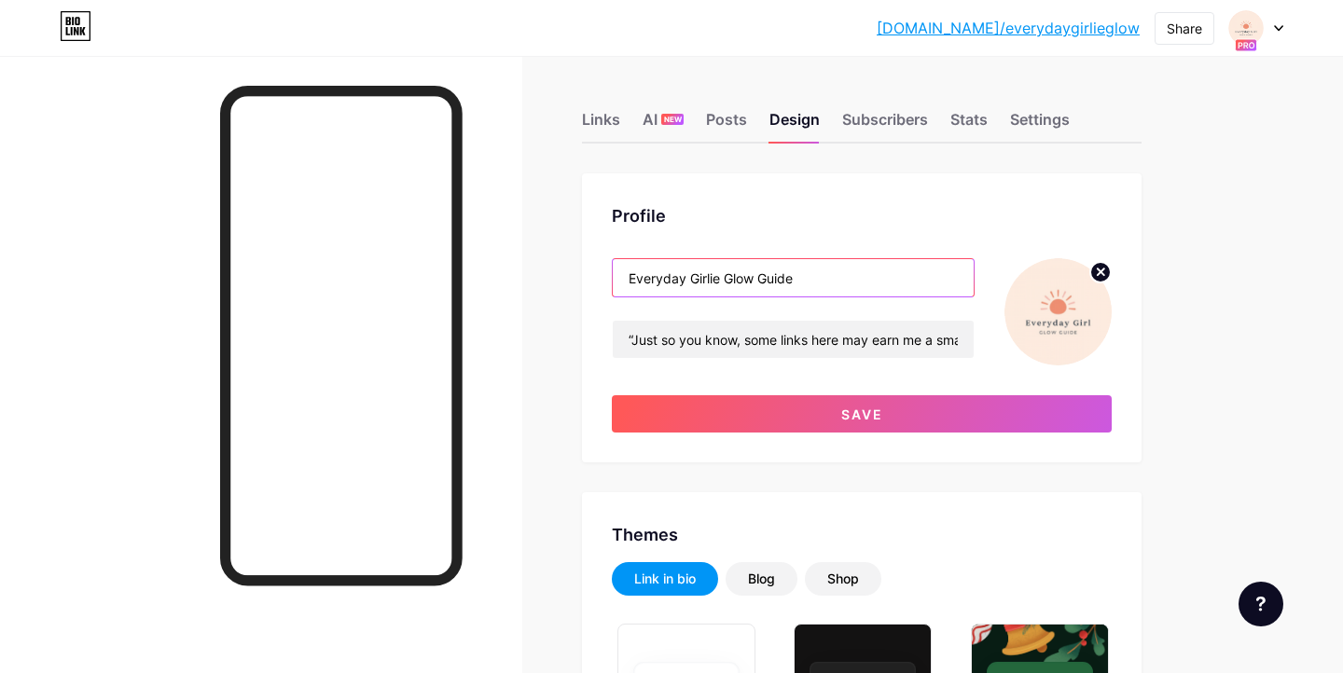
type input "Everyday Girlie Glow Guide"
click at [1031, 323] on img at bounding box center [1058, 311] width 107 height 107
click at [1101, 270] on icon at bounding box center [1101, 272] width 7 height 7
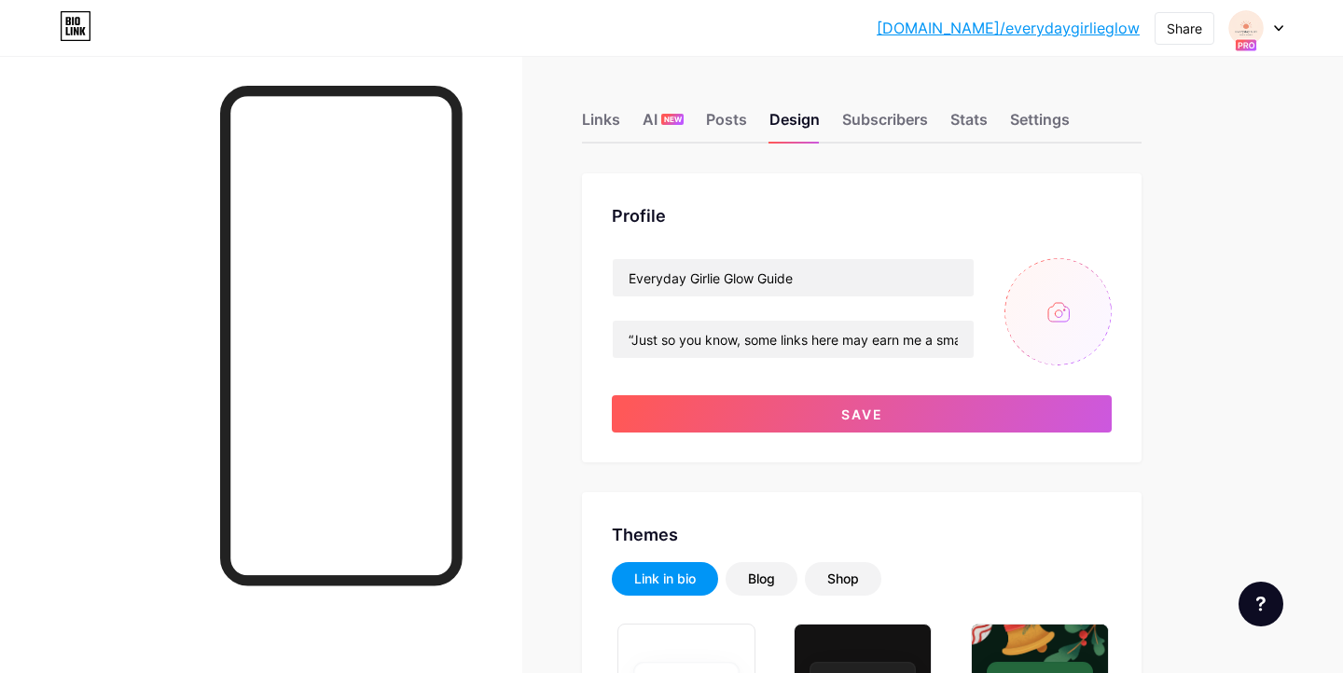
click at [1060, 308] on input "file" at bounding box center [1058, 311] width 107 height 107
click at [1059, 313] on input "file" at bounding box center [1058, 311] width 107 height 107
click at [1040, 297] on input "file" at bounding box center [1058, 311] width 107 height 107
click at [1029, 349] on input "file" at bounding box center [1058, 311] width 107 height 107
type input "C:\fakepath\[PERSON_NAME].png"
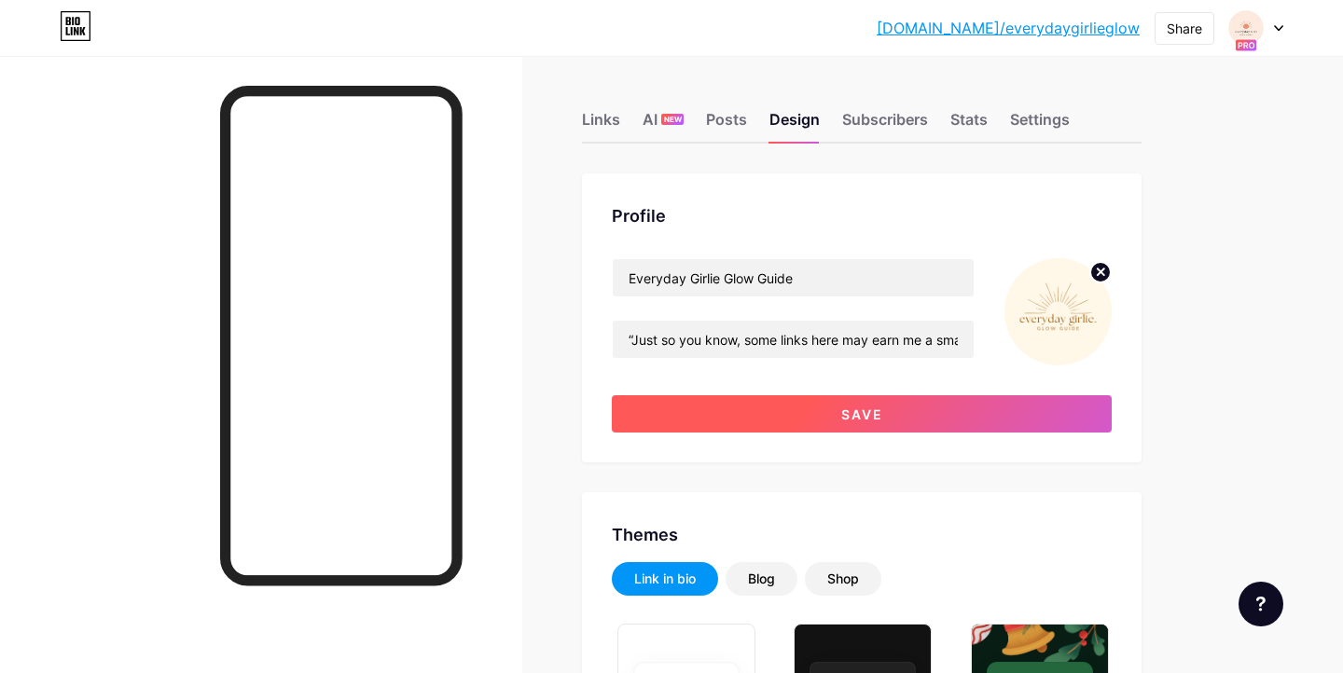
click at [839, 403] on button "Save" at bounding box center [862, 413] width 500 height 37
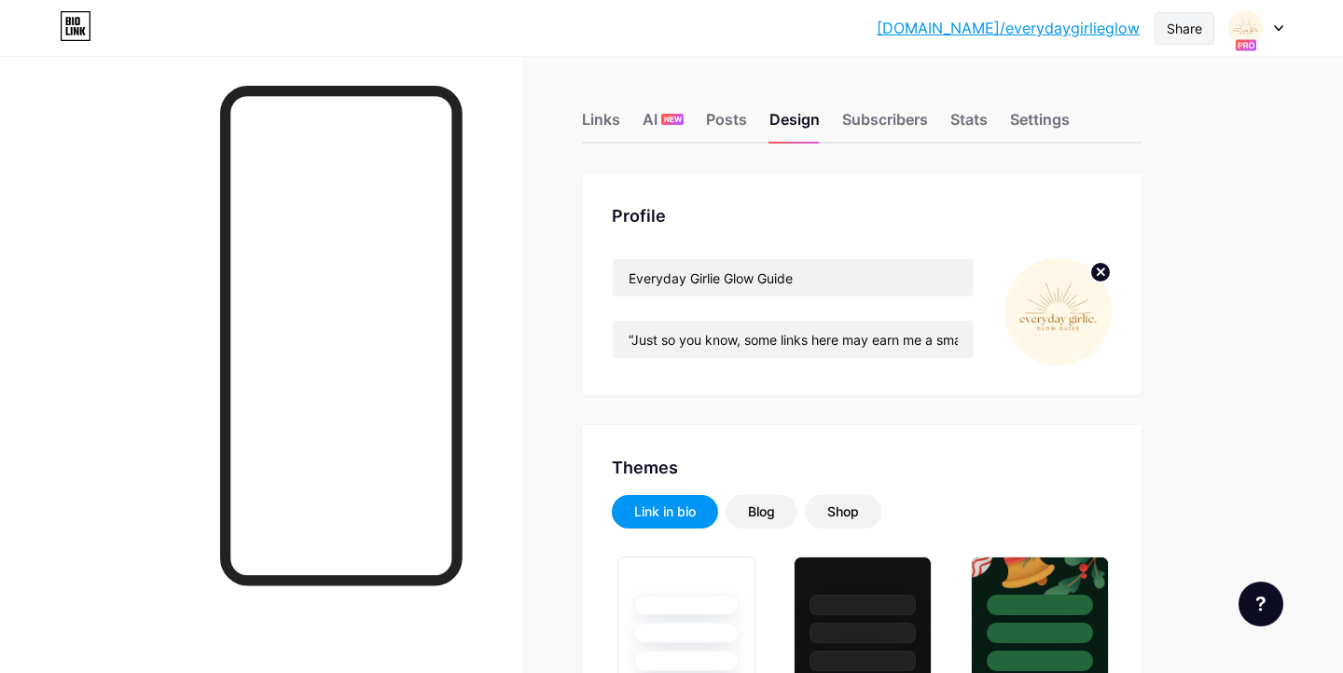
click at [1162, 29] on div "Share" at bounding box center [1185, 28] width 60 height 33
click at [1070, 90] on div "Copy link" at bounding box center [1075, 96] width 278 height 45
